Goal: Information Seeking & Learning: Learn about a topic

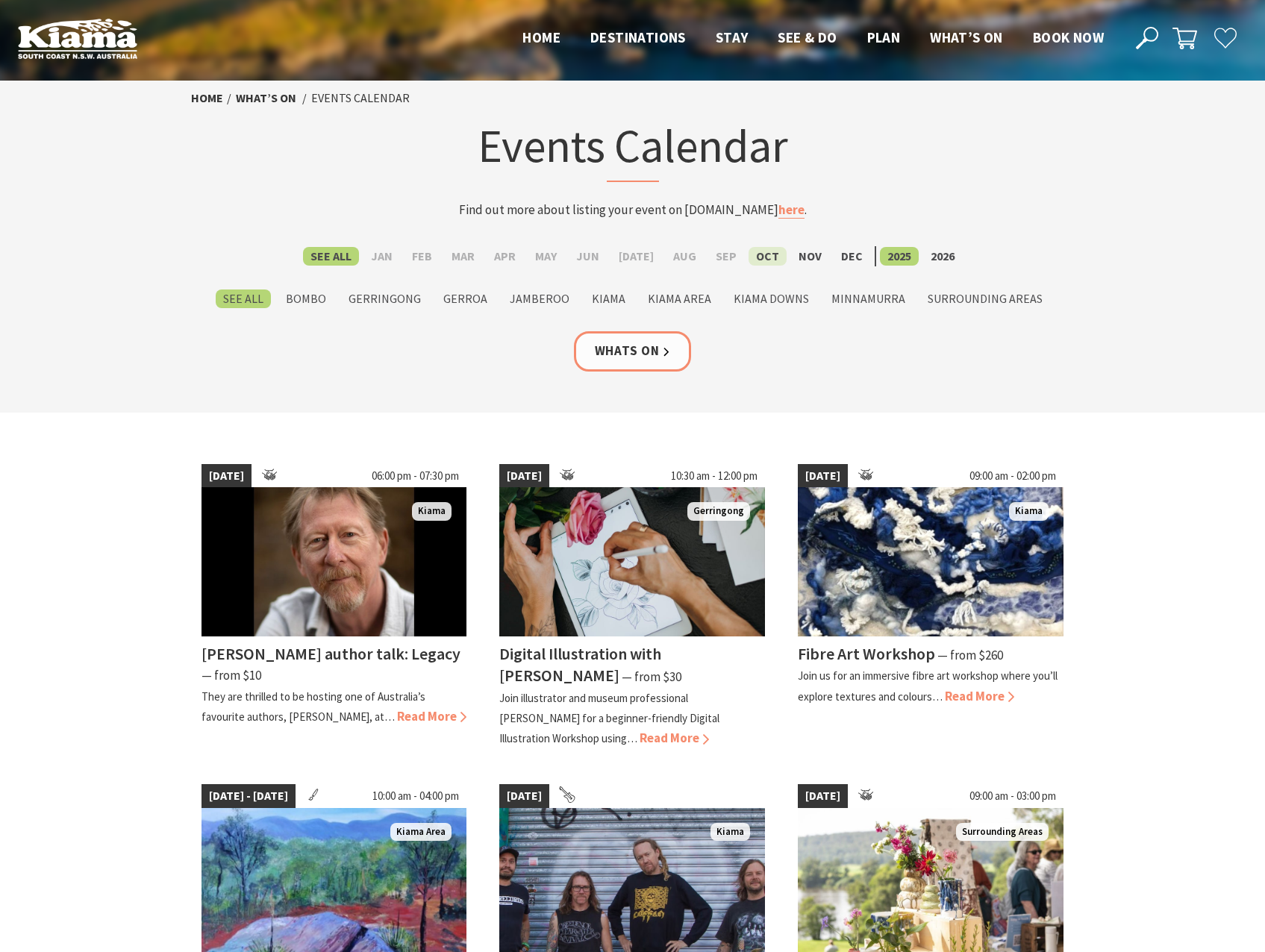
click at [753, 253] on label "Oct" at bounding box center [767, 256] width 38 height 18
click at [0, 0] on input "Oct" at bounding box center [0, 0] width 0 height 0
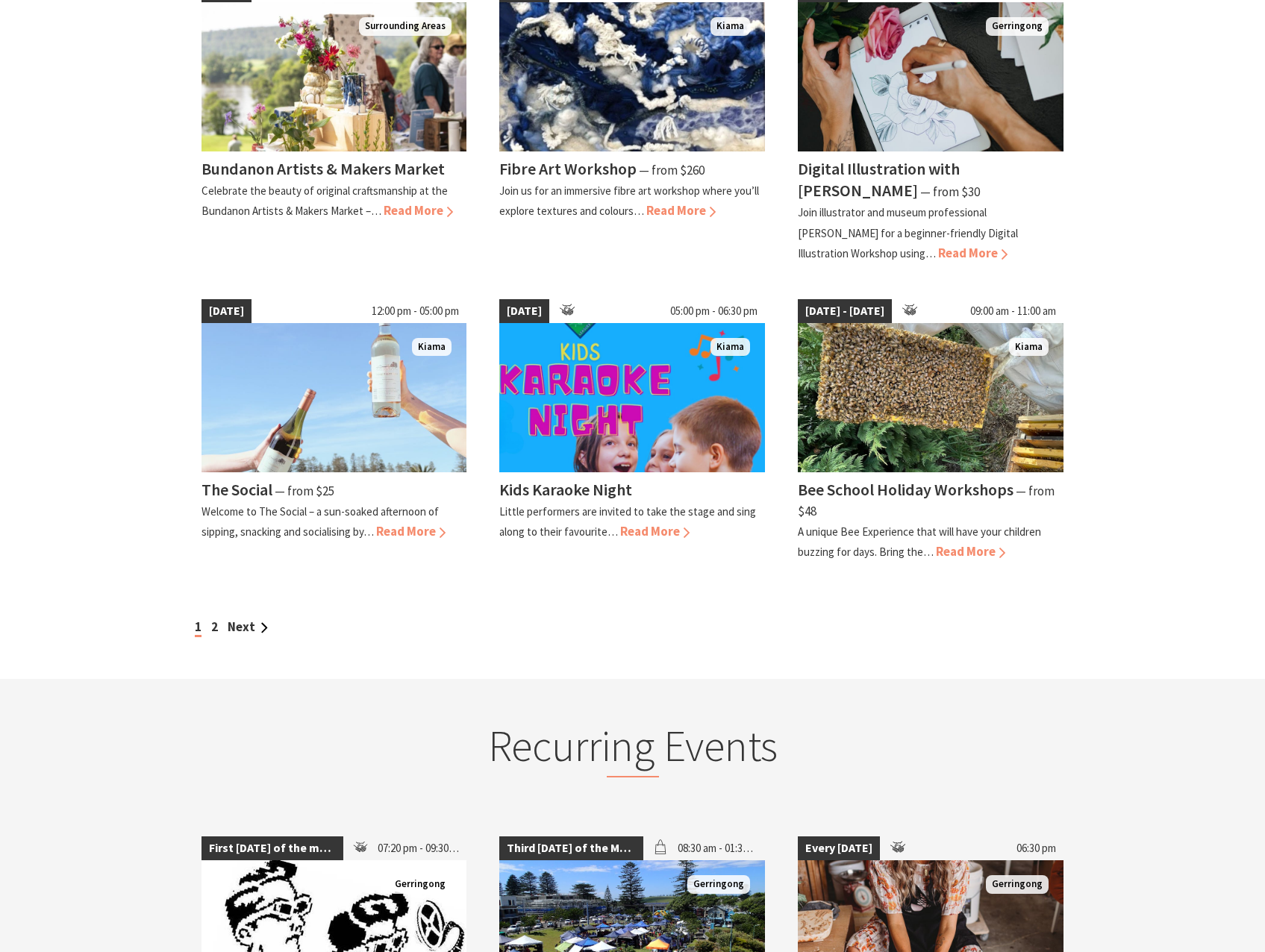
scroll to position [1119, 0]
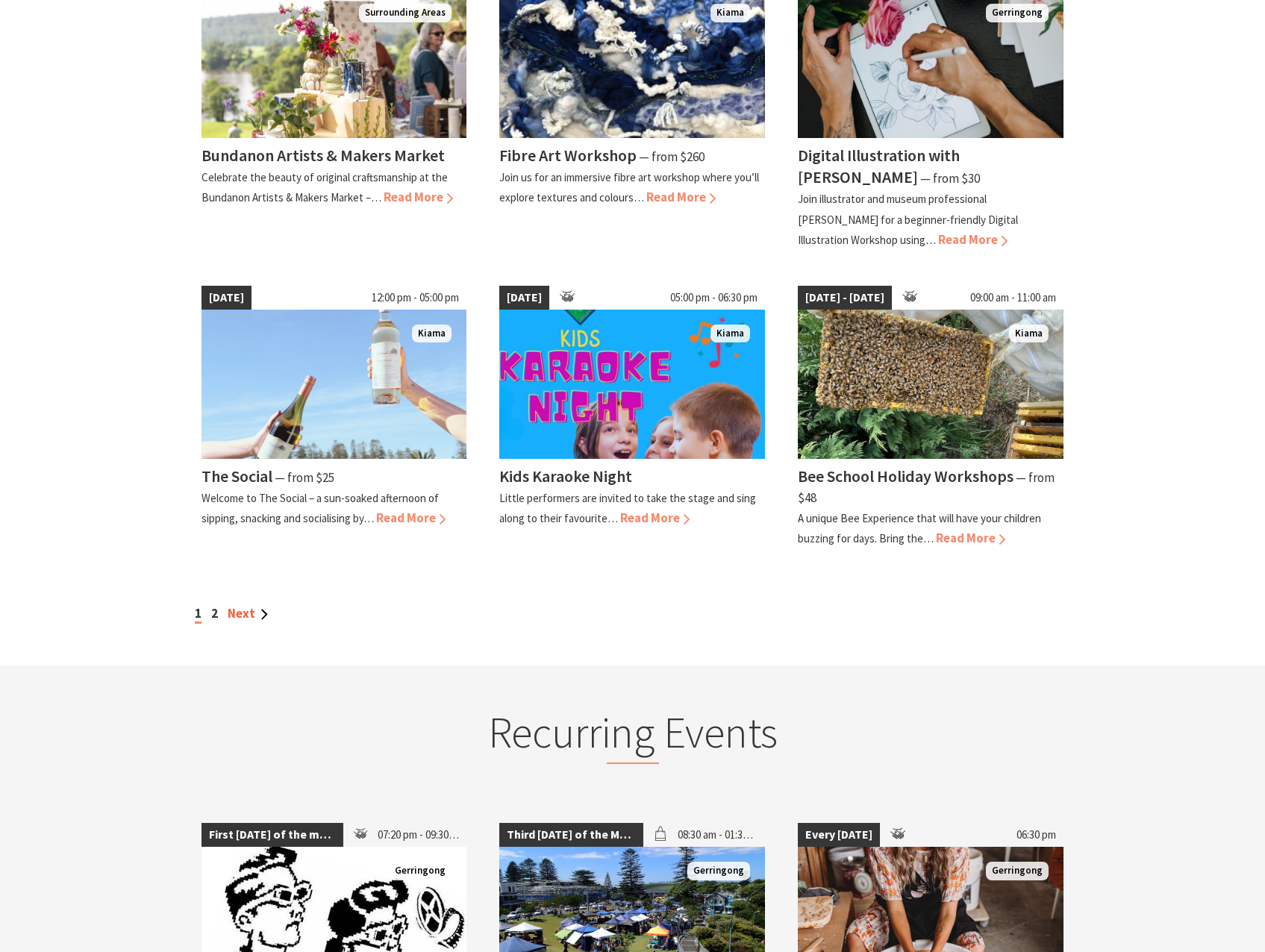
click at [245, 605] on link "Next" at bounding box center [247, 614] width 41 height 17
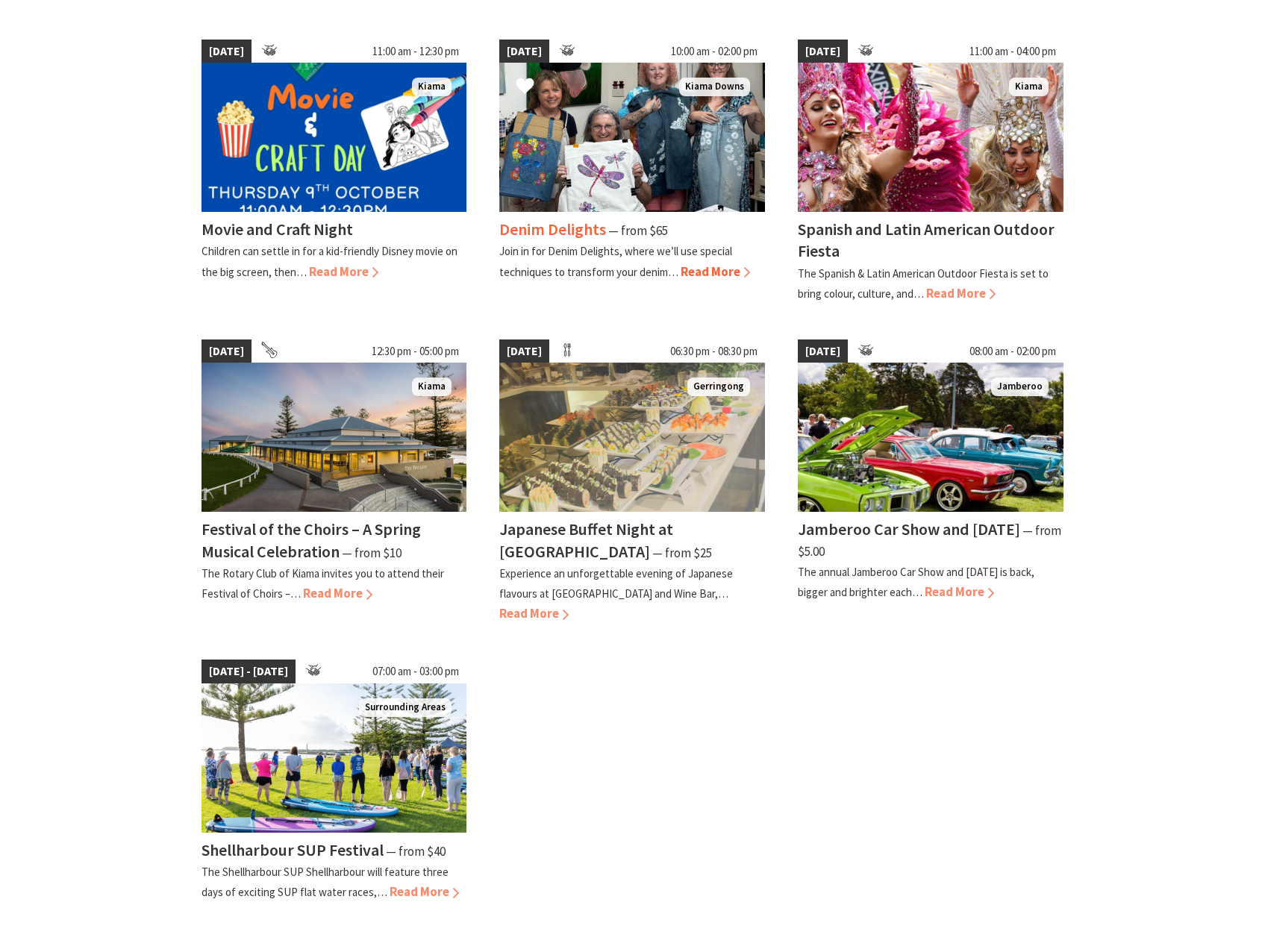
scroll to position [448, 0]
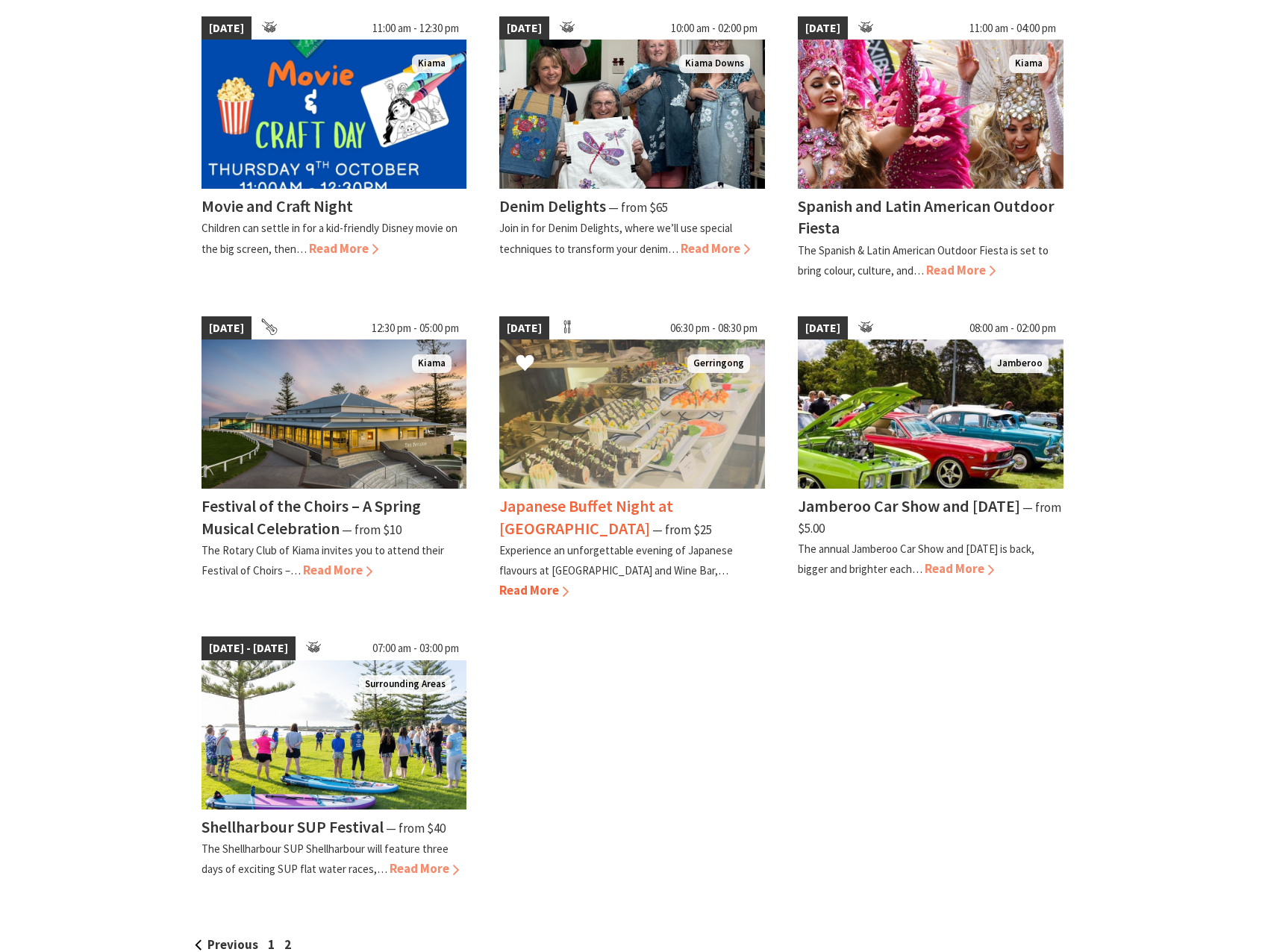
click at [633, 508] on h4 "Japanese Buffet Night at Bella Char" at bounding box center [586, 516] width 174 height 42
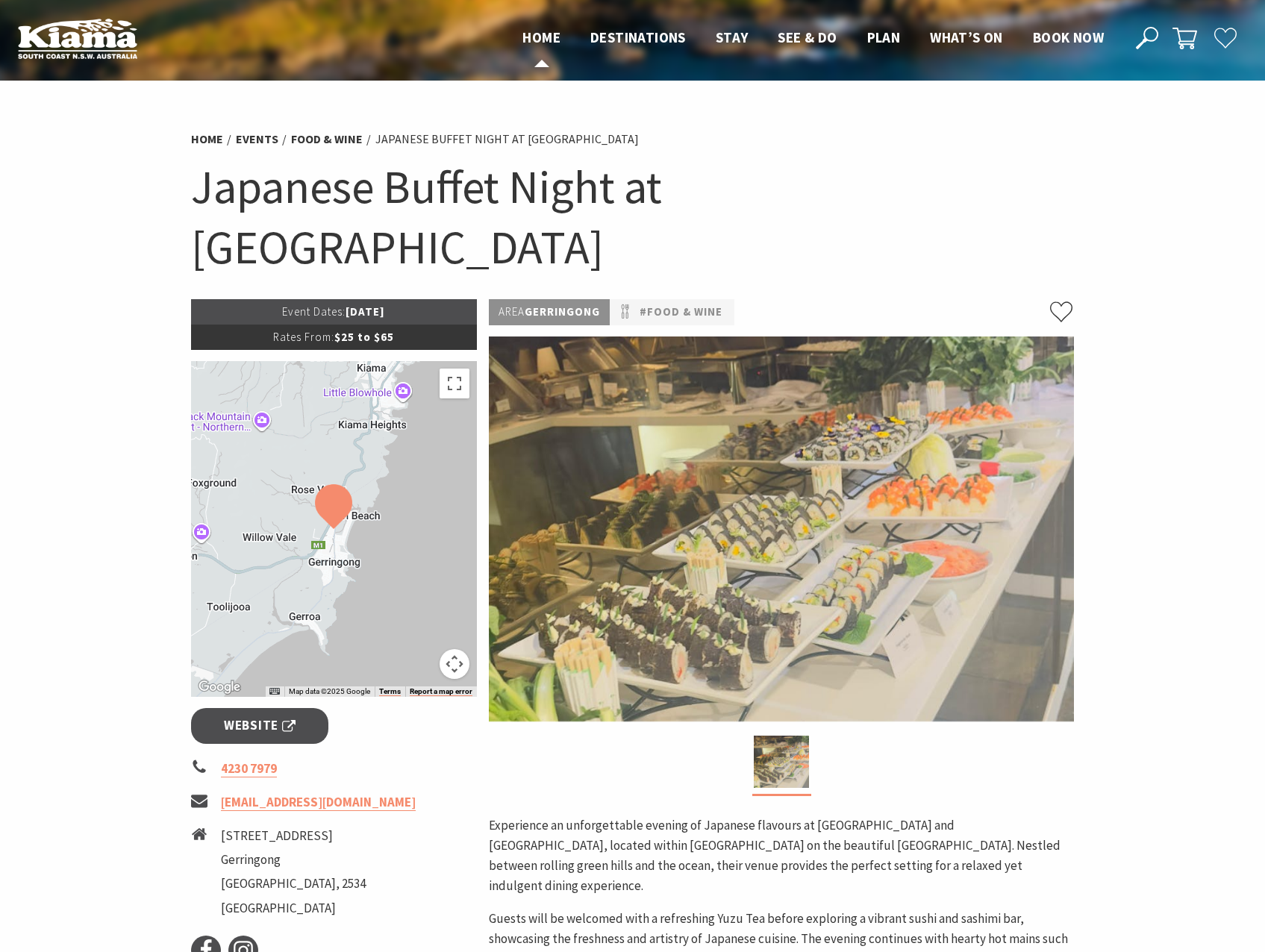
click at [531, 33] on span "Home" at bounding box center [542, 37] width 38 height 18
